Goal: Find specific page/section: Find specific page/section

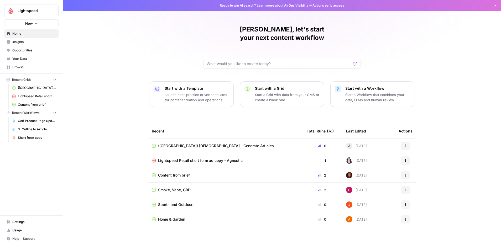
click at [18, 78] on span "Recent Grids" at bounding box center [21, 79] width 19 height 5
click at [31, 112] on span "Recent Workflows" at bounding box center [25, 113] width 27 height 5
click at [46, 8] on span "Lightspeed" at bounding box center [34, 10] width 32 height 5
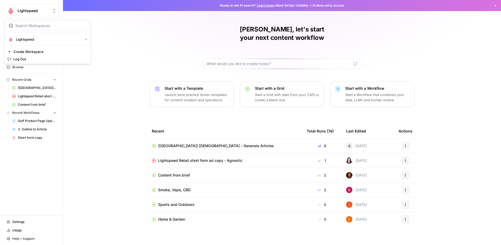
click at [151, 42] on div "Hieke, let's start your next content workflow Start with a Template Launch best…" at bounding box center [282, 125] width 438 height 250
click at [45, 12] on span "Lightspeed" at bounding box center [34, 10] width 32 height 5
click at [28, 42] on div "Lightspeed" at bounding box center [48, 39] width 80 height 6
click at [21, 224] on link "Settings" at bounding box center [31, 222] width 54 height 8
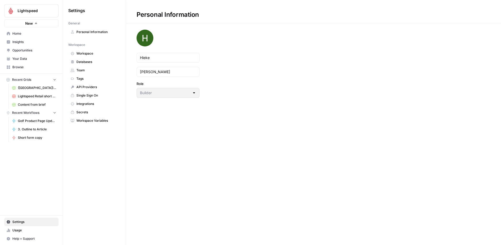
click at [87, 54] on span "Workspace" at bounding box center [97, 53] width 42 height 5
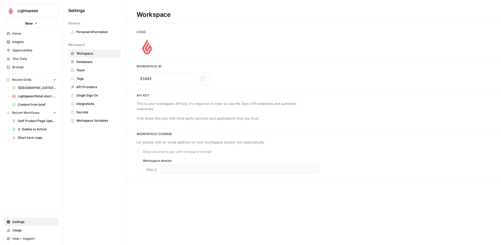
type input "[DOMAIN_NAME]"
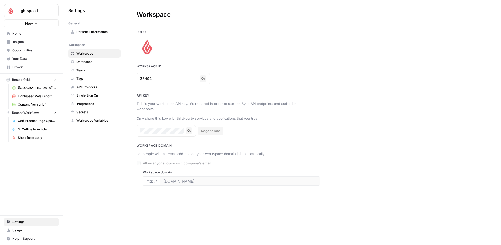
click at [6, 78] on button "Recent Grids" at bounding box center [31, 80] width 54 height 8
click at [23, 31] on span "Home" at bounding box center [34, 33] width 44 height 5
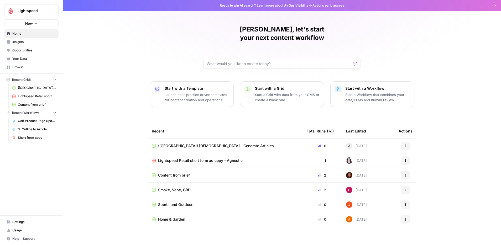
click at [280, 92] on p "Start a Grid with data from your CMS or create a blank one" at bounding box center [287, 97] width 65 height 10
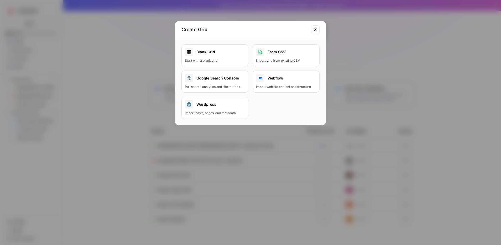
click at [320, 30] on div "Create Grid" at bounding box center [250, 29] width 151 height 17
click at [315, 31] on icon "Close modal" at bounding box center [315, 30] width 4 height 4
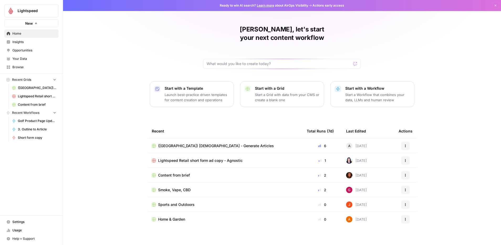
click at [195, 143] on span "([GEOGRAPHIC_DATA]) [DEMOGRAPHIC_DATA] - Generate Articles" at bounding box center [216, 145] width 116 height 5
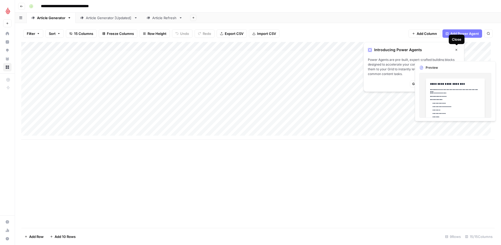
click at [456, 51] on icon "button" at bounding box center [456, 49] width 3 height 3
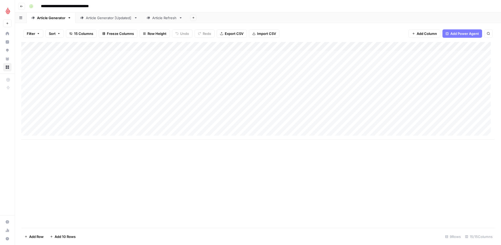
click at [21, 7] on icon "button" at bounding box center [21, 6] width 3 height 3
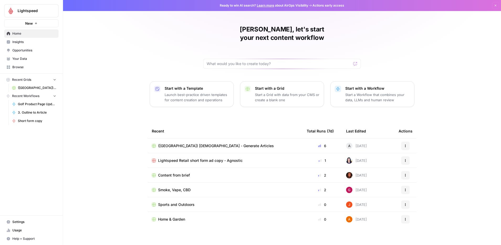
click at [20, 67] on span "Browse" at bounding box center [34, 67] width 44 height 5
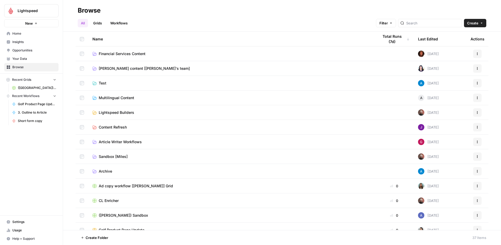
click at [96, 25] on link "Grids" at bounding box center [97, 23] width 15 height 8
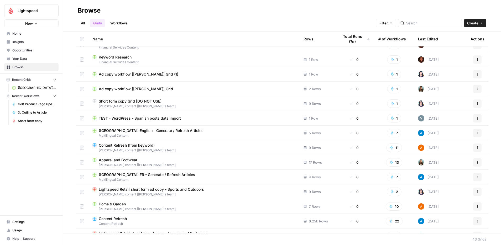
scroll to position [313, 0]
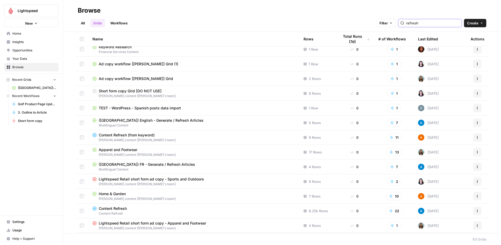
type input "refresh"
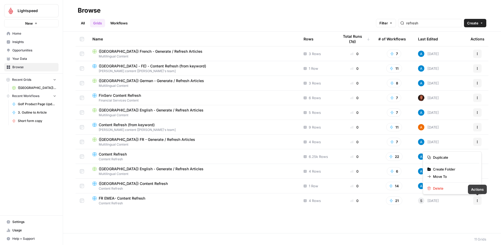
click at [479, 201] on icon "button" at bounding box center [477, 200] width 3 height 3
click at [123, 198] on span "FR EMEA- Content Refresh" at bounding box center [122, 198] width 46 height 5
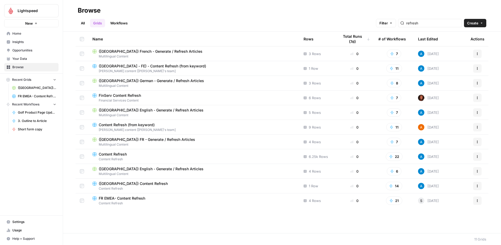
click at [15, 67] on span "Browse" at bounding box center [34, 67] width 44 height 5
click at [436, 24] on input "refresh" at bounding box center [432, 22] width 53 height 5
click at [456, 23] on input "refresh" at bounding box center [432, 22] width 53 height 5
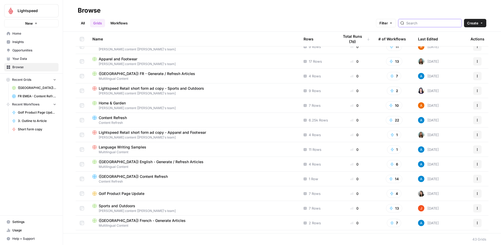
scroll to position [415, 0]
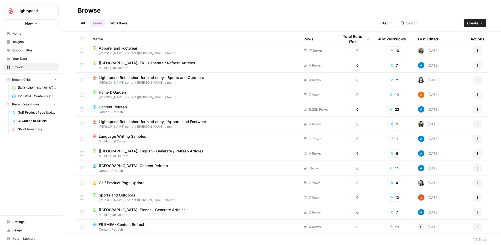
click at [158, 104] on div "Content Refresh" at bounding box center [193, 106] width 203 height 5
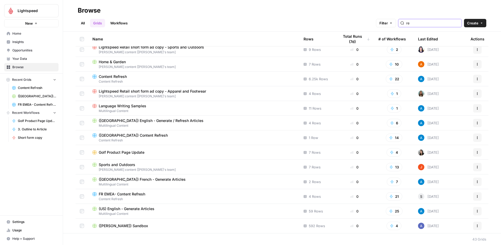
scroll to position [122, 0]
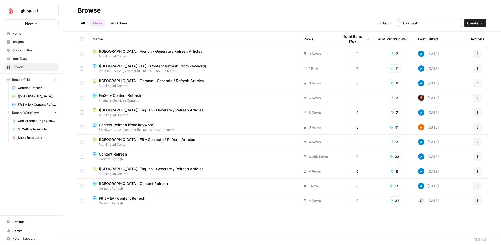
type input "refresh"
click at [160, 80] on span "([GEOGRAPHIC_DATA]) German - Generate / Refresh Articles" at bounding box center [151, 80] width 105 height 5
click at [130, 184] on span "([GEOGRAPHIC_DATA]) Content Refresh" at bounding box center [133, 183] width 69 height 5
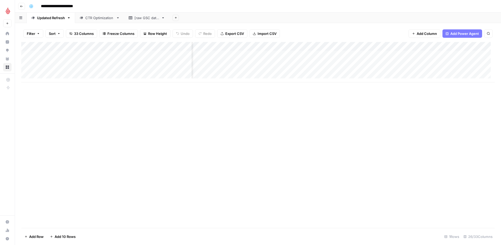
scroll to position [0, 103]
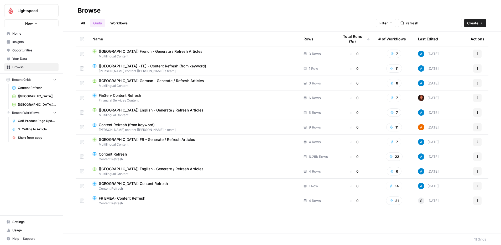
click at [172, 198] on div "FR EMEA- Content Refresh" at bounding box center [193, 198] width 203 height 5
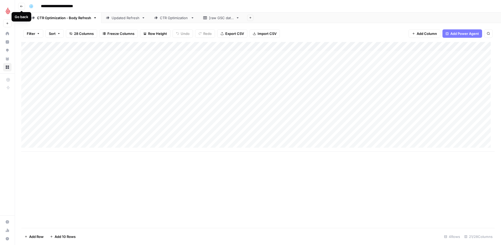
click at [22, 7] on icon "button" at bounding box center [21, 6] width 3 height 3
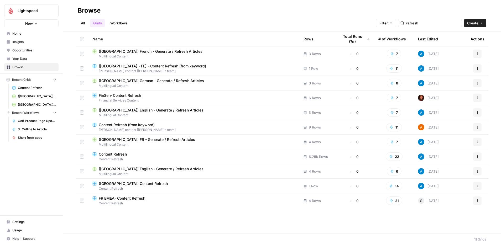
click at [20, 79] on span "Recent Grids" at bounding box center [21, 79] width 19 height 5
click at [26, 80] on span "Recent Grids" at bounding box center [21, 79] width 19 height 5
click at [425, 23] on input "refresh" at bounding box center [432, 22] width 53 height 5
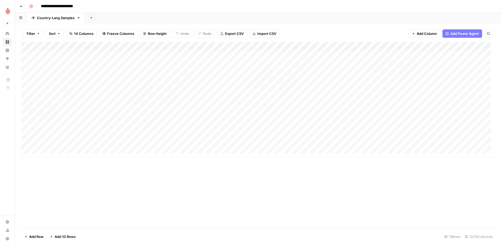
scroll to position [4, 0]
click at [129, 131] on div "Add Column" at bounding box center [257, 99] width 473 height 115
click at [51, 21] on link "Article Generator" at bounding box center [51, 18] width 49 height 10
click at [88, 20] on div "Article Refresh" at bounding box center [98, 17] width 24 height 5
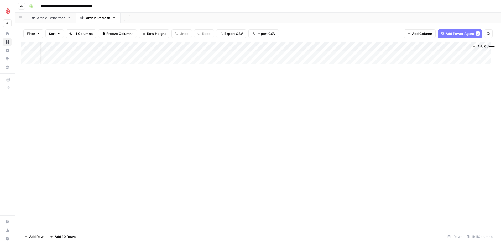
scroll to position [0, 115]
